Goal: Find specific page/section: Find specific page/section

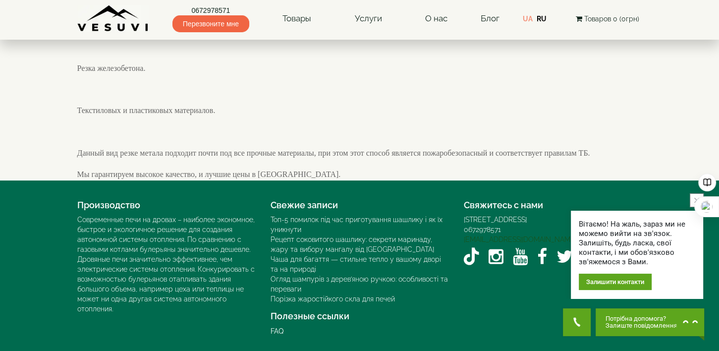
scroll to position [525, 0]
click at [692, 199] on button "close button" at bounding box center [697, 200] width 14 height 14
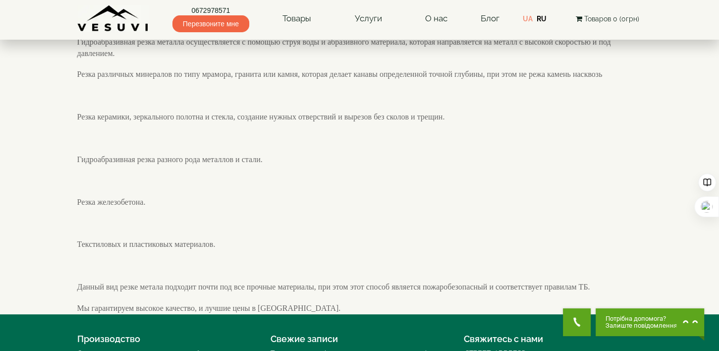
scroll to position [0, 0]
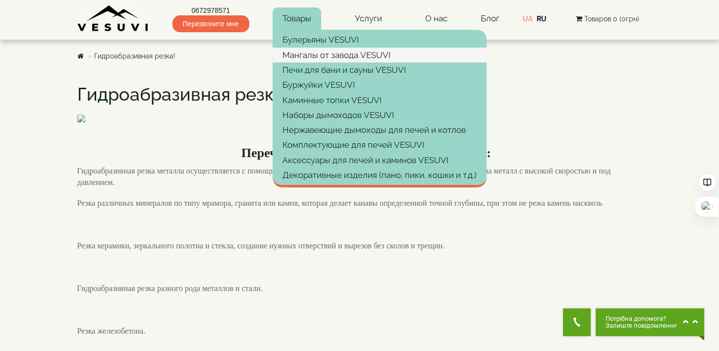
click at [310, 57] on link "Мангалы от завода VESUVI" at bounding box center [380, 55] width 214 height 15
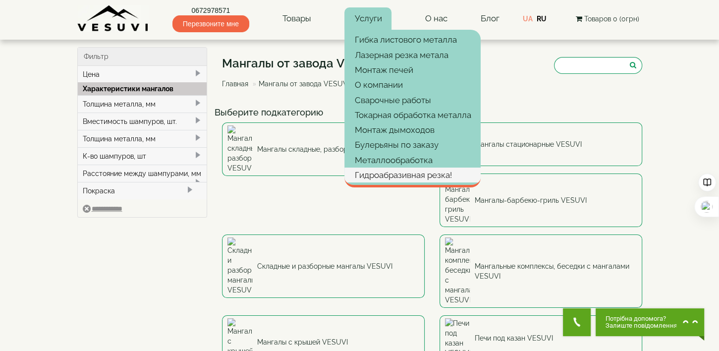
click at [393, 175] on link "Гидроабразивная резка!" at bounding box center [413, 175] width 136 height 15
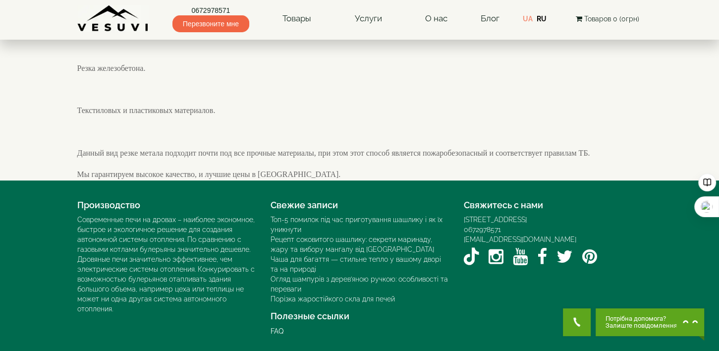
scroll to position [525, 0]
drag, startPoint x: 519, startPoint y: 218, endPoint x: 628, endPoint y: 217, distance: 108.6
click at [628, 217] on div "[STREET_ADDRESS]" at bounding box center [553, 220] width 178 height 10
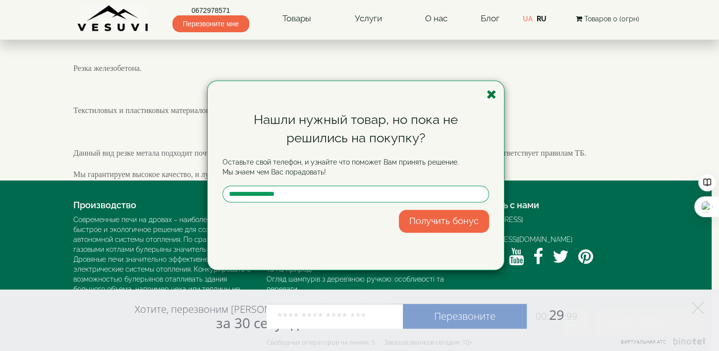
click at [489, 91] on icon "button" at bounding box center [492, 94] width 10 height 12
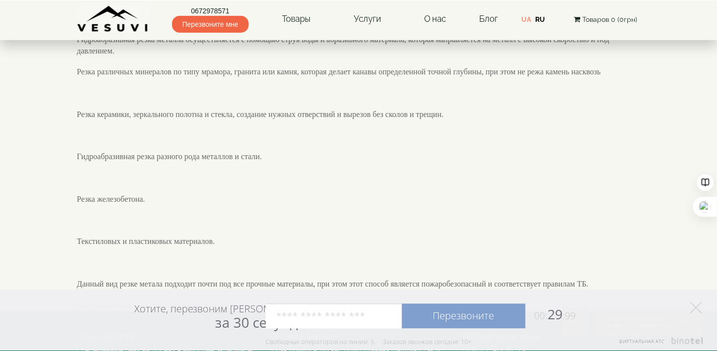
scroll to position [0, 0]
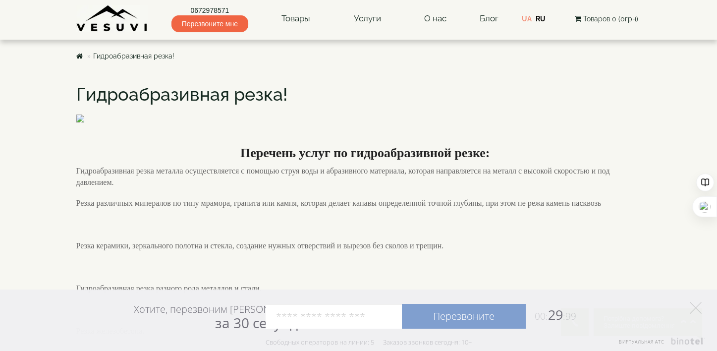
click at [33, 133] on body "Магазин Булерьяны VESUVI Мангалы от завода VESUVI Печи для бани и сауны VESUVI …" at bounding box center [358, 307] width 717 height 614
